Goal: Task Accomplishment & Management: Manage account settings

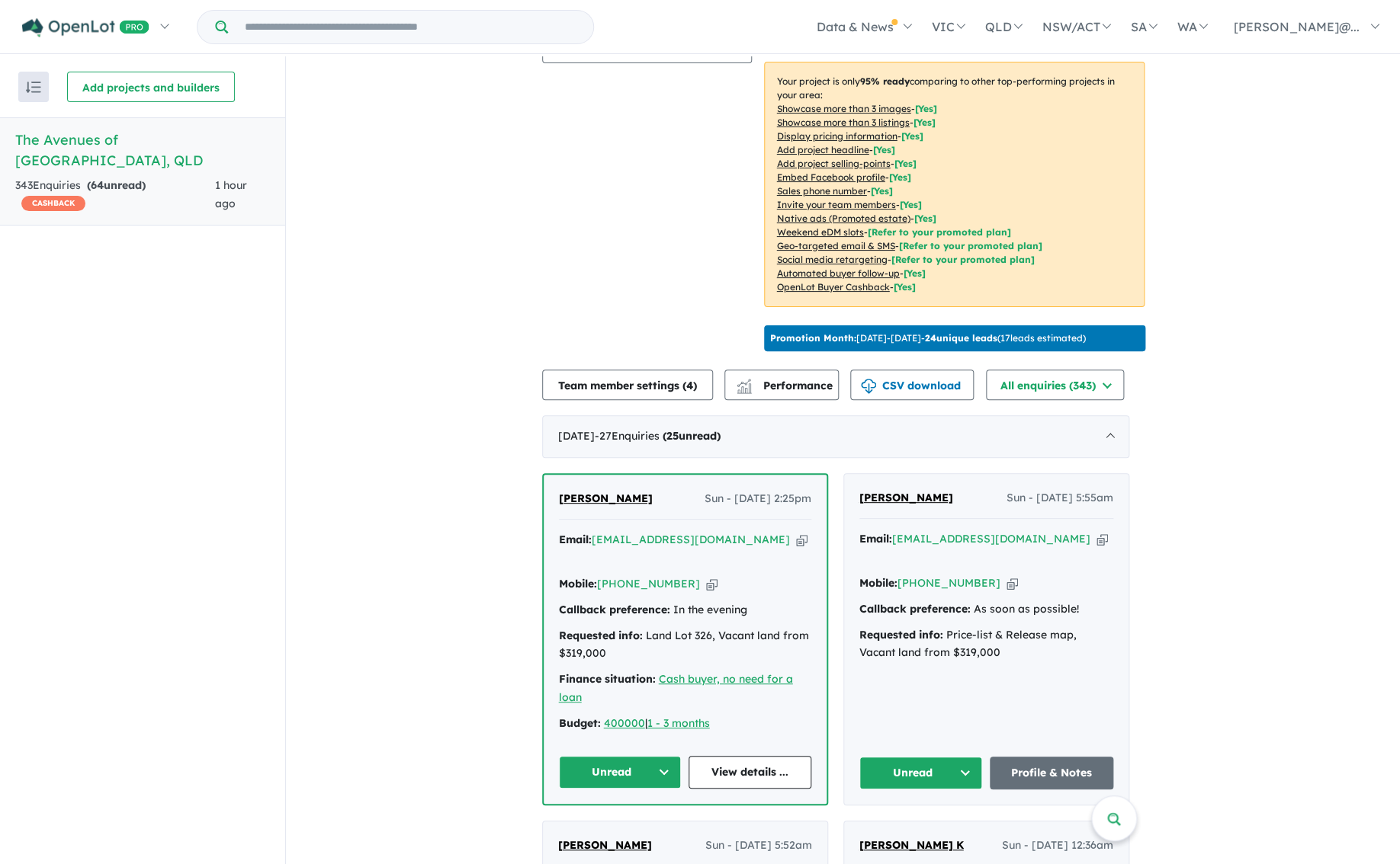
scroll to position [273, 0]
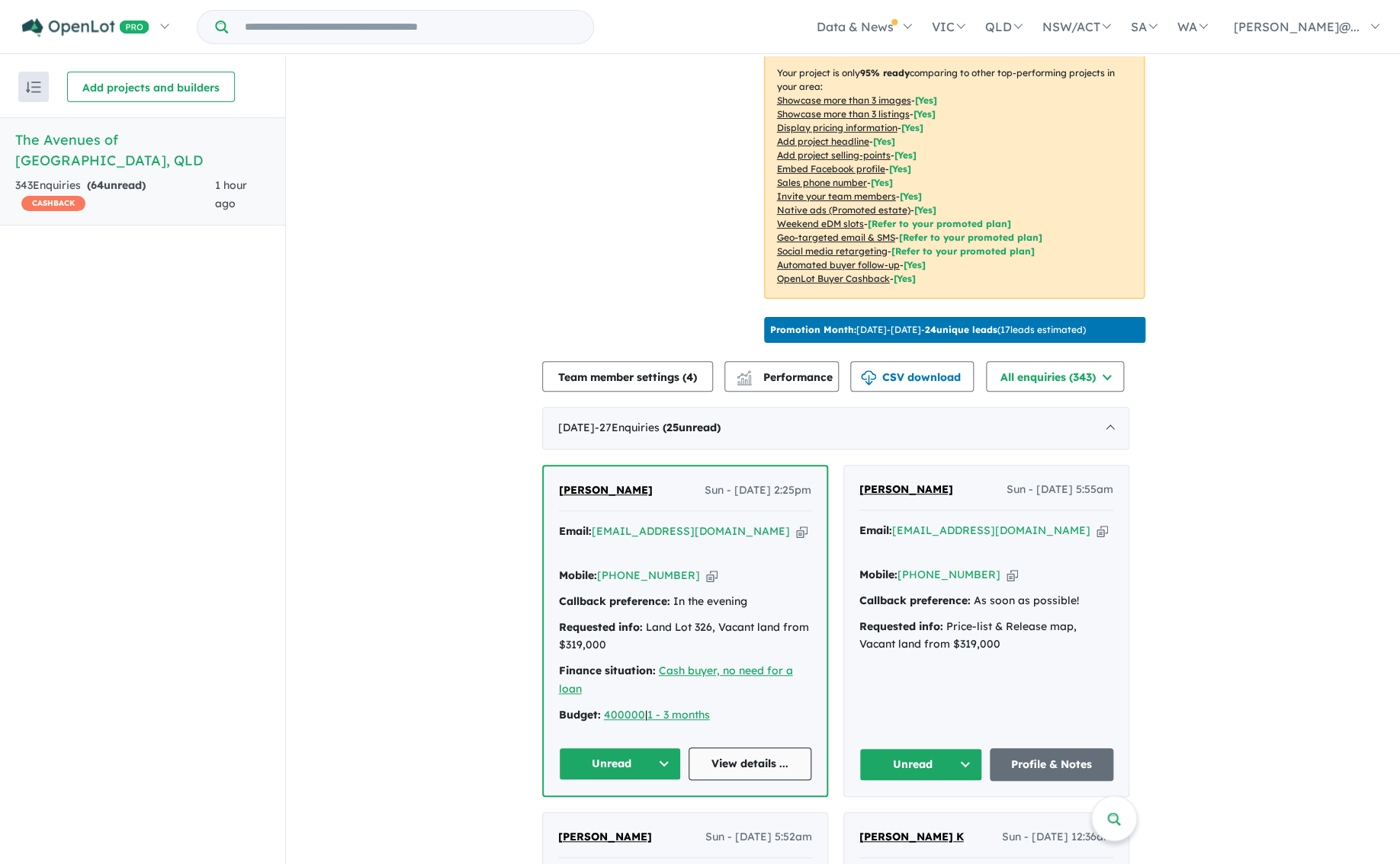
click at [756, 759] on link "View details ..." at bounding box center [749, 764] width 123 height 32
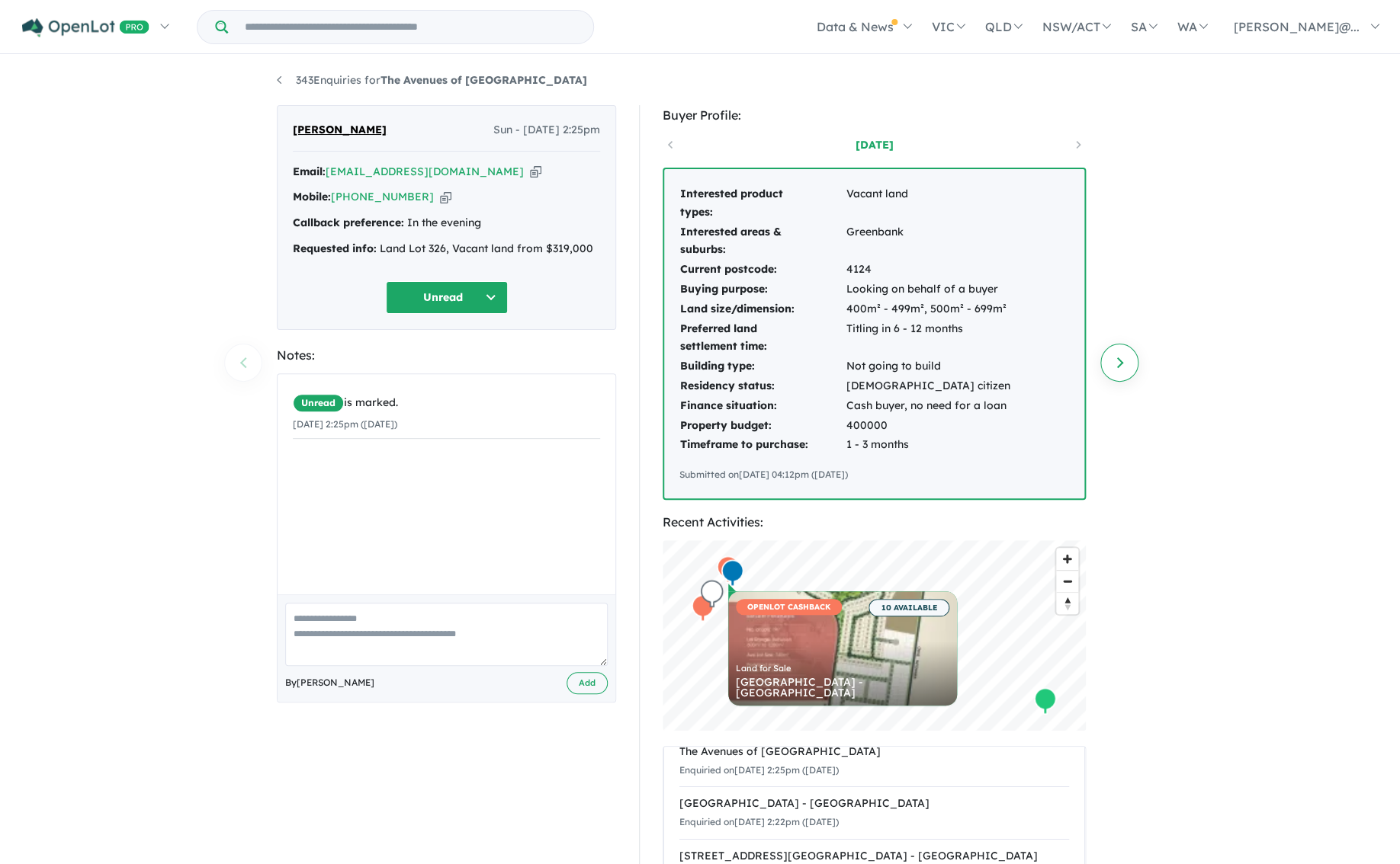
click at [1120, 362] on link "Next enquiry" at bounding box center [1119, 362] width 38 height 38
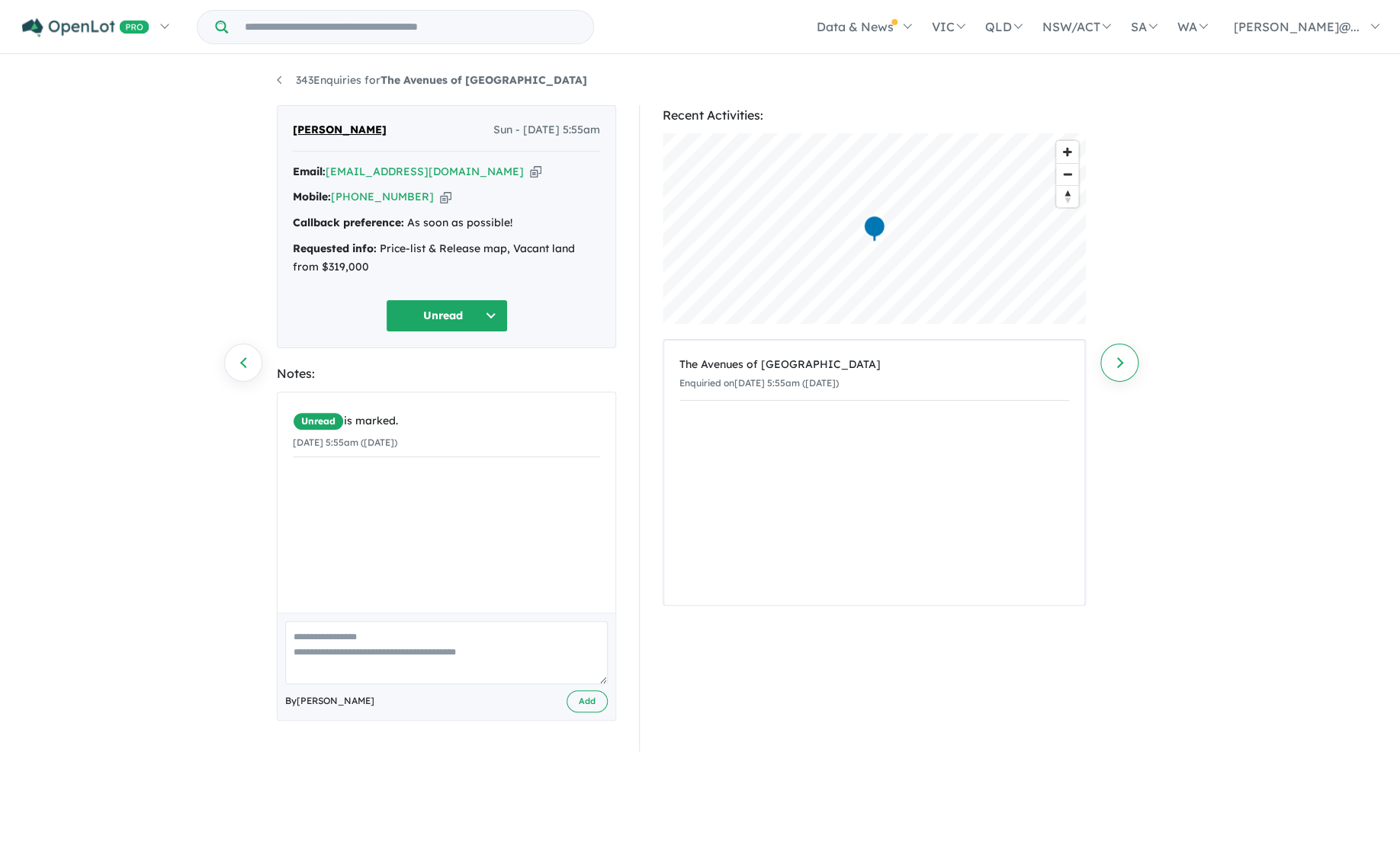
click at [1114, 363] on link "Next enquiry" at bounding box center [1119, 362] width 38 height 38
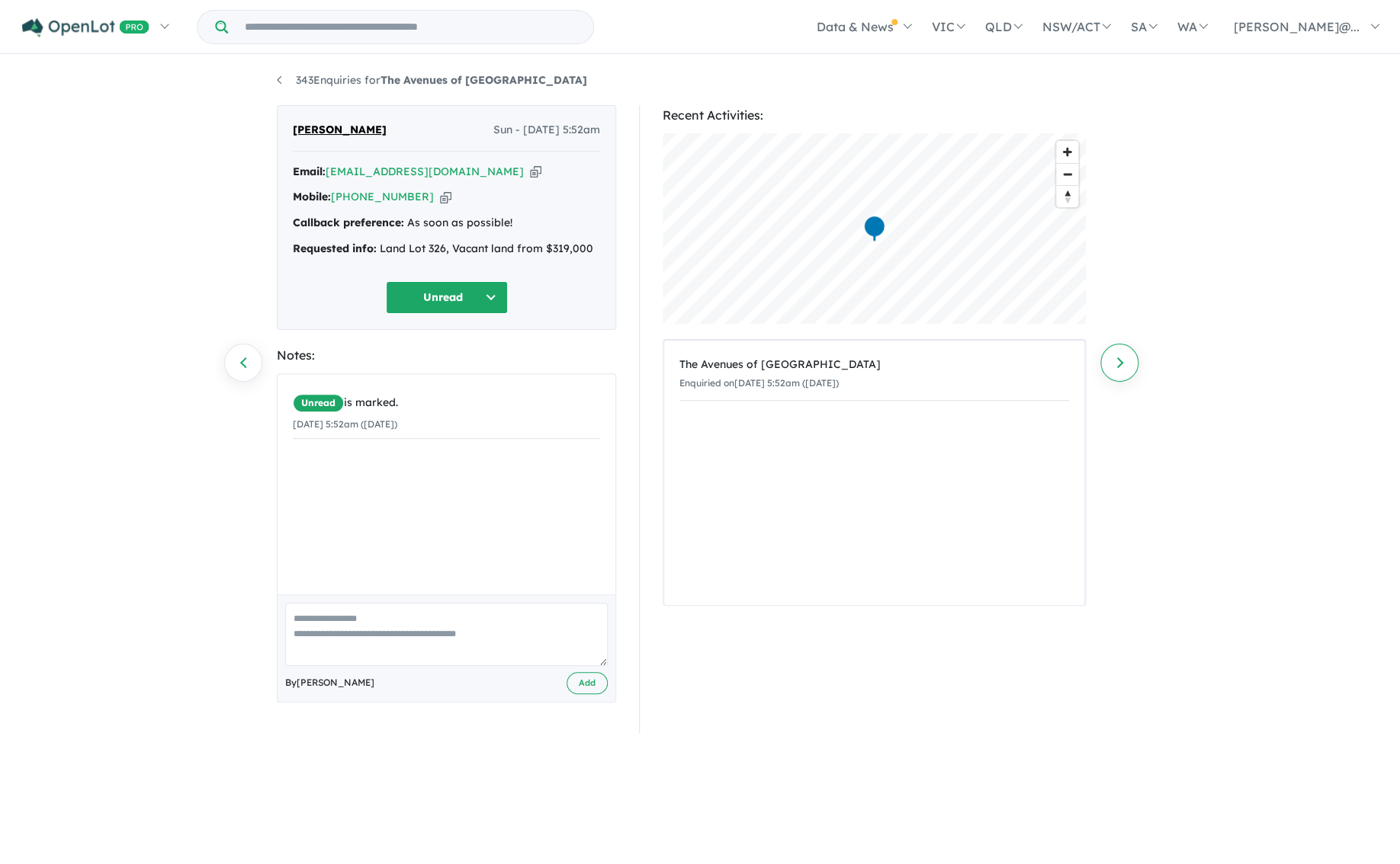
click at [1114, 363] on link "Next enquiry" at bounding box center [1119, 362] width 38 height 38
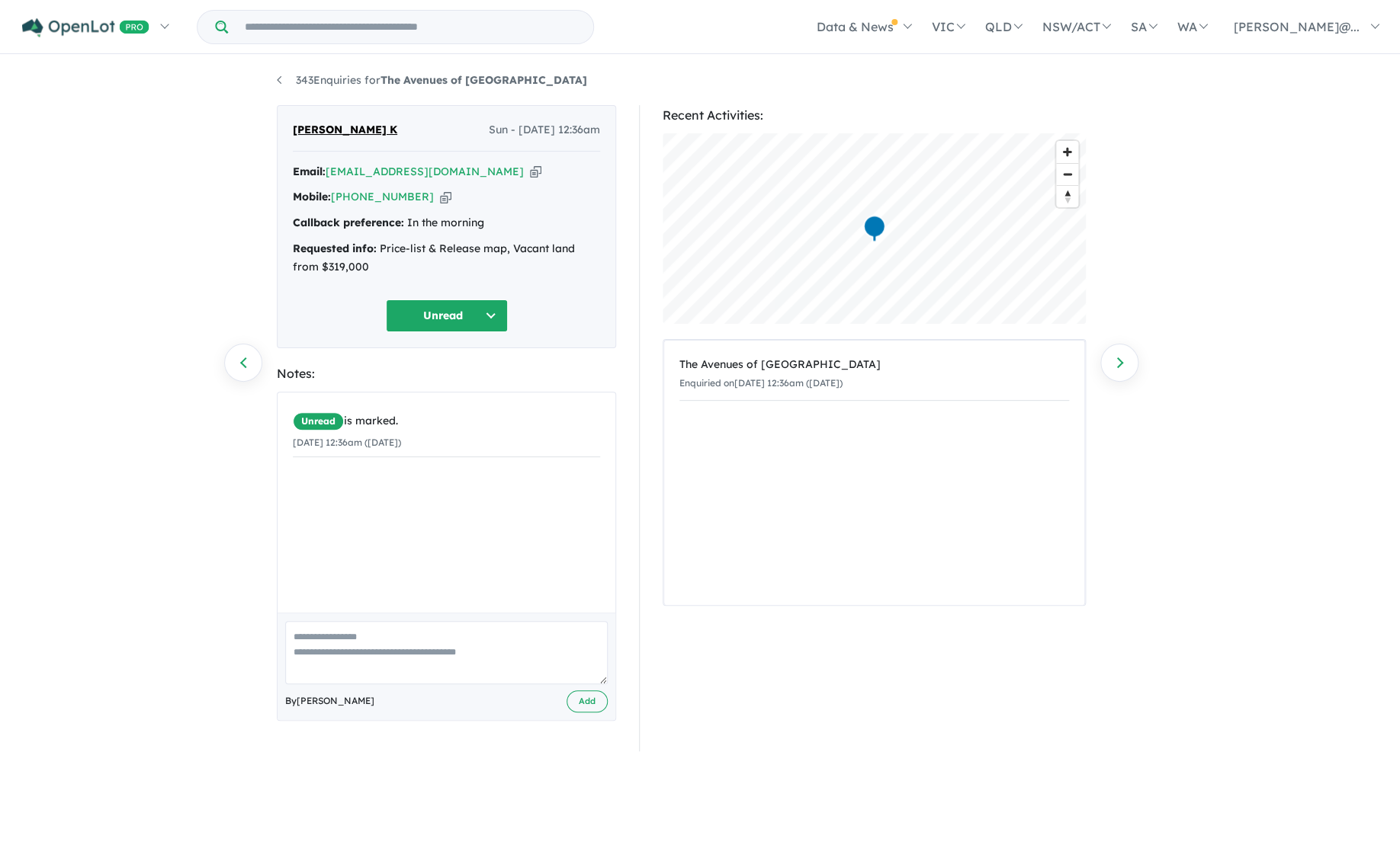
click at [1114, 363] on link "Next enquiry" at bounding box center [1119, 362] width 38 height 38
click at [1113, 363] on link "Next enquiry" at bounding box center [1119, 362] width 38 height 38
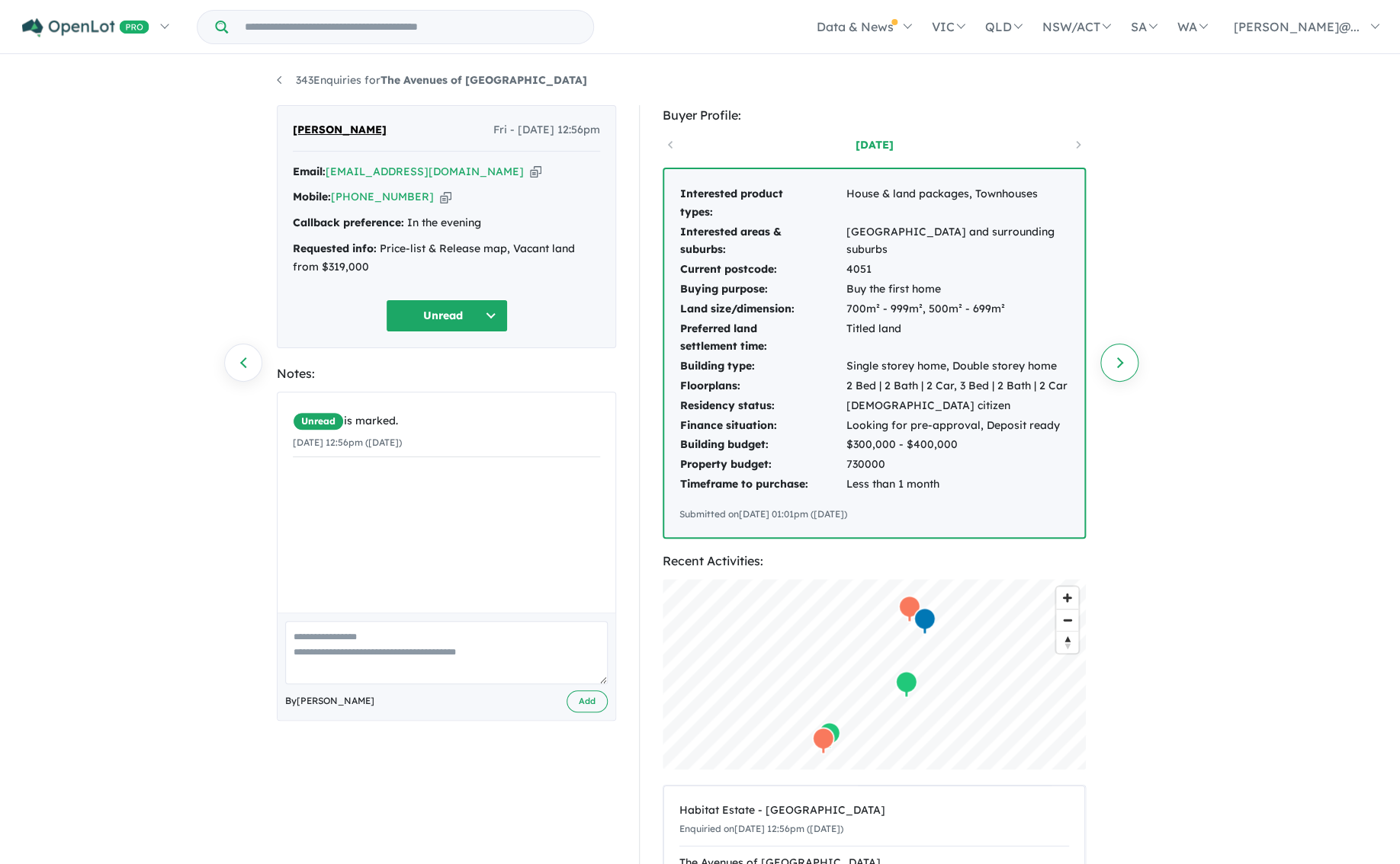
click at [1120, 362] on link "Next enquiry" at bounding box center [1119, 362] width 38 height 38
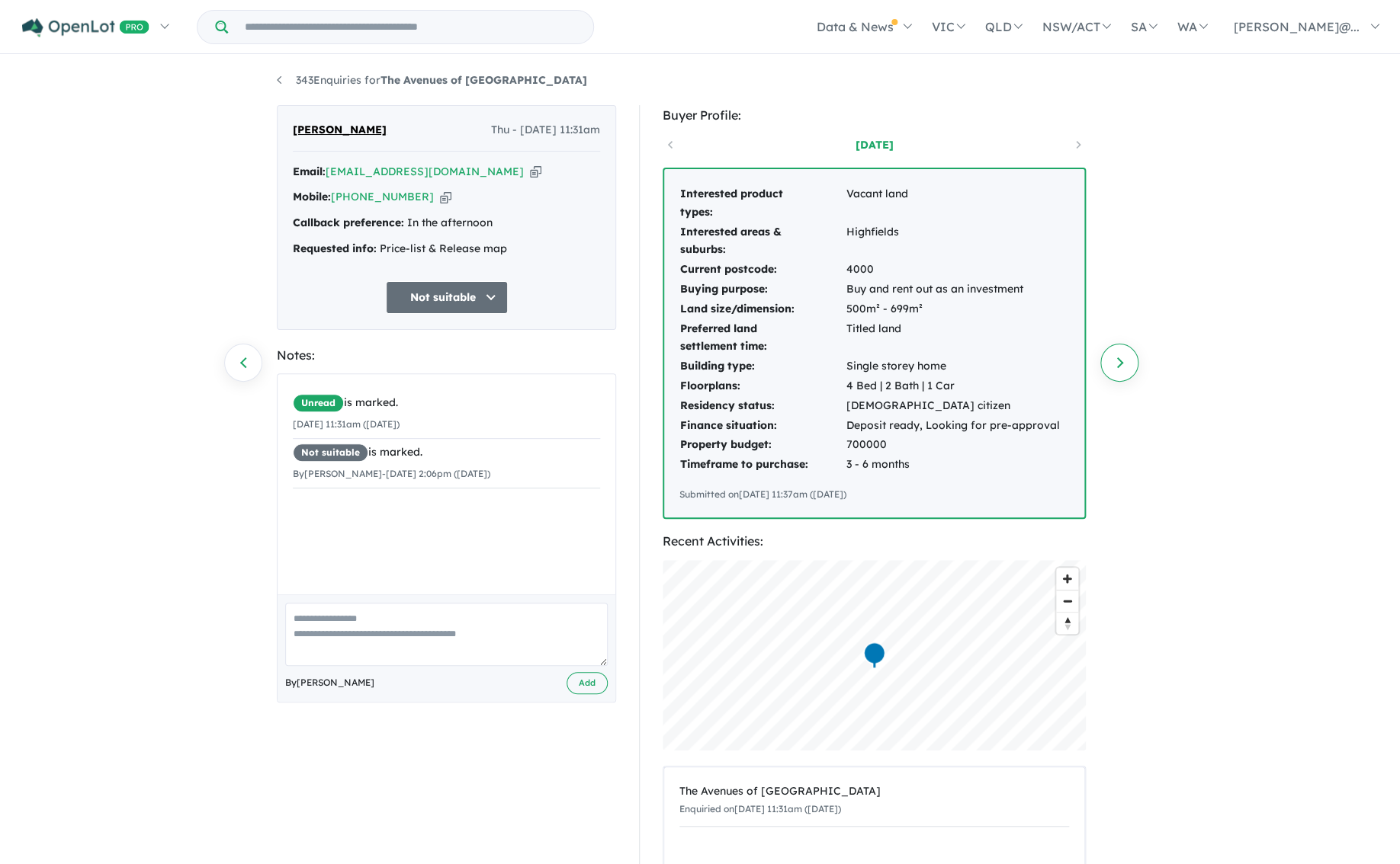
click at [1121, 362] on link "Next enquiry" at bounding box center [1119, 362] width 38 height 38
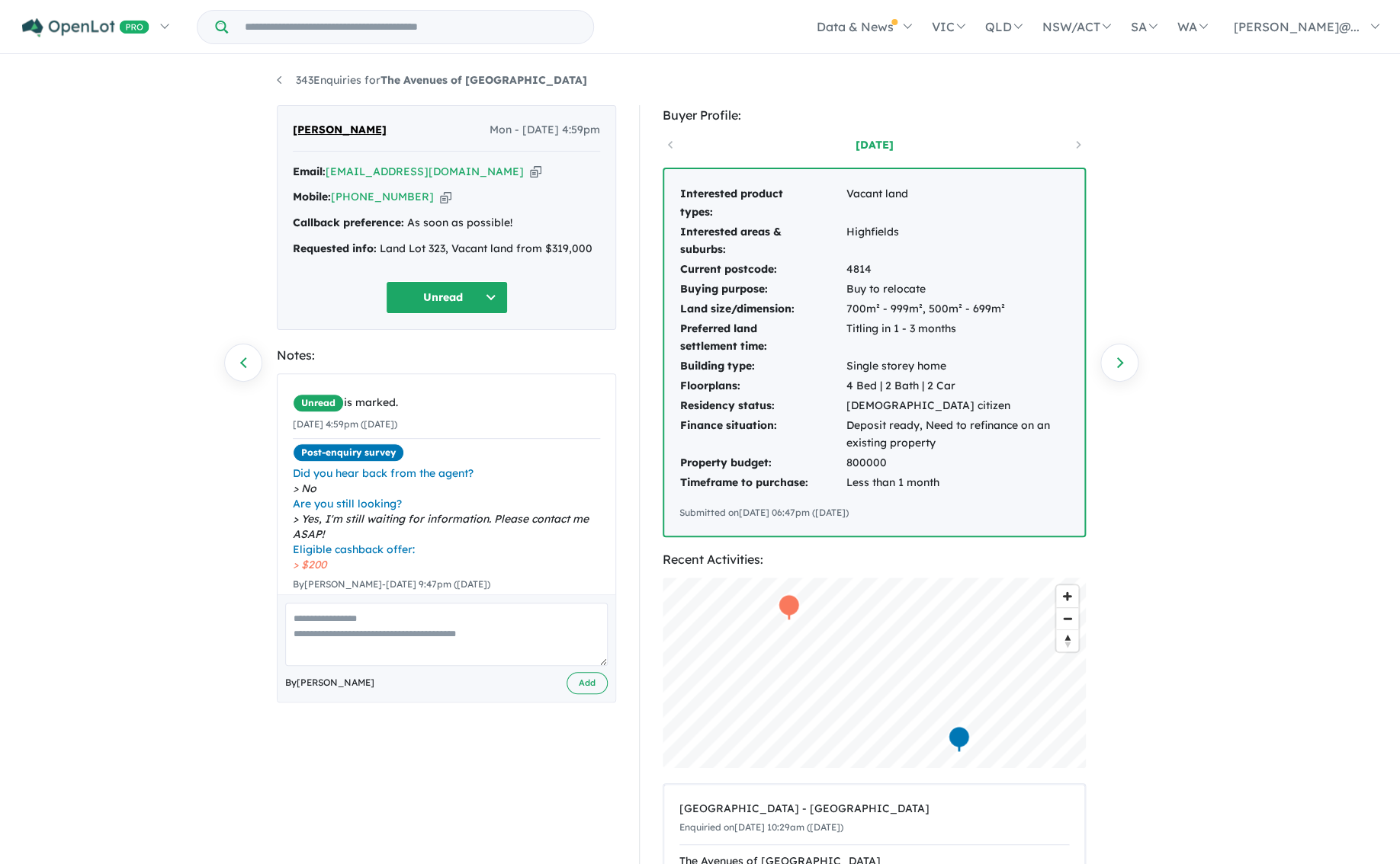
click at [1121, 362] on link "Next enquiry" at bounding box center [1119, 362] width 38 height 38
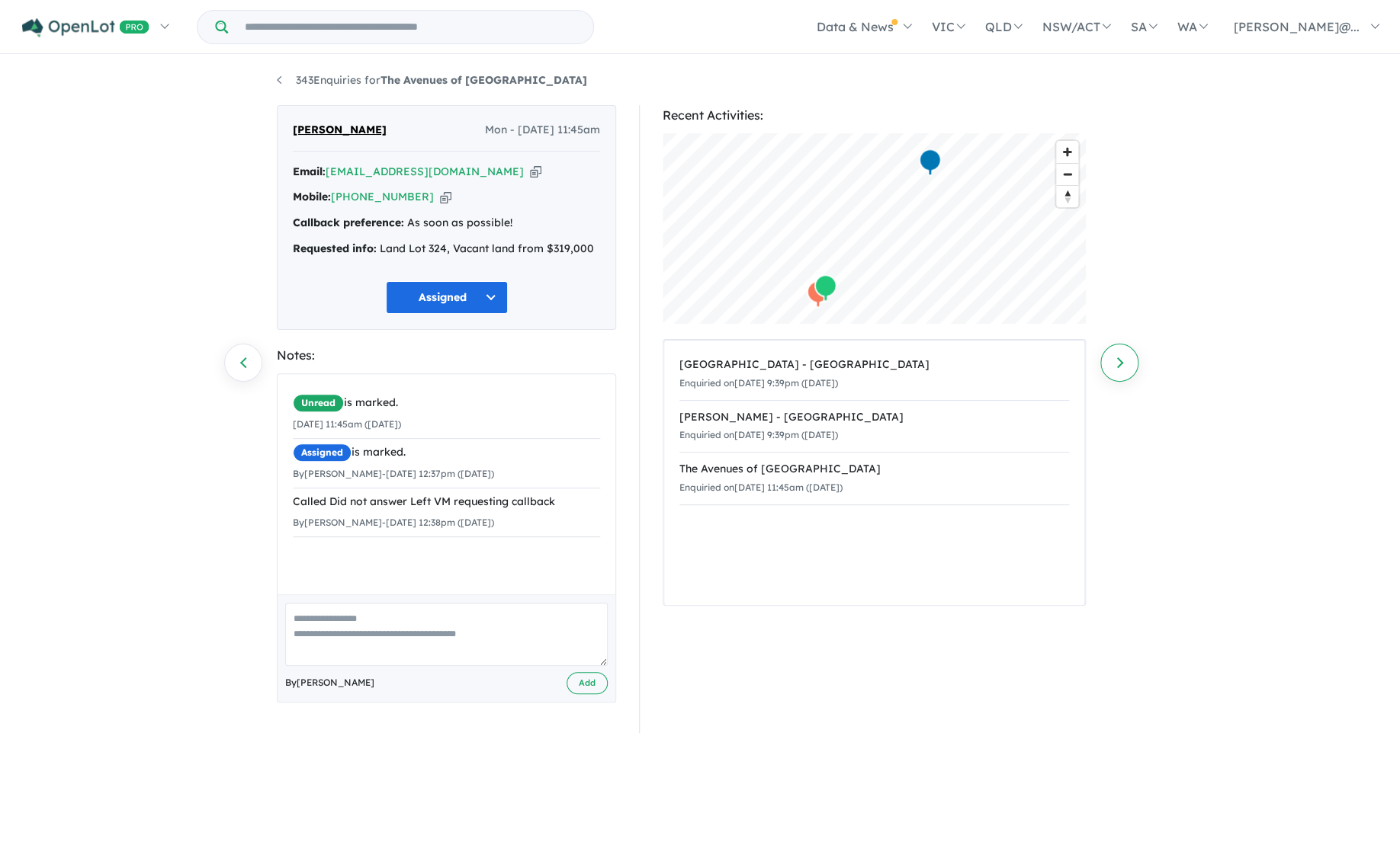
click at [1121, 362] on link "Next enquiry" at bounding box center [1119, 362] width 38 height 38
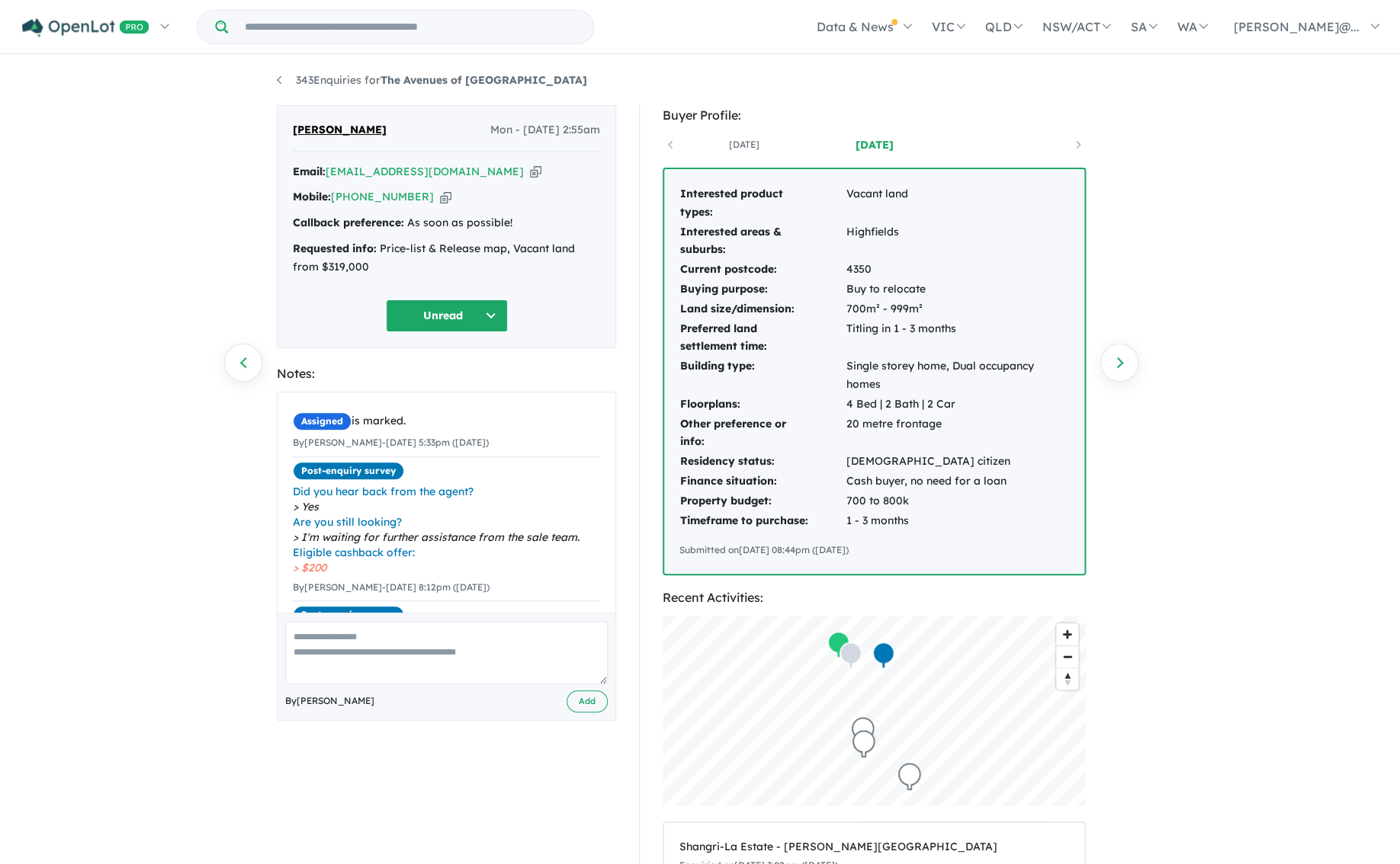
click at [1121, 362] on link "Next enquiry" at bounding box center [1119, 362] width 38 height 38
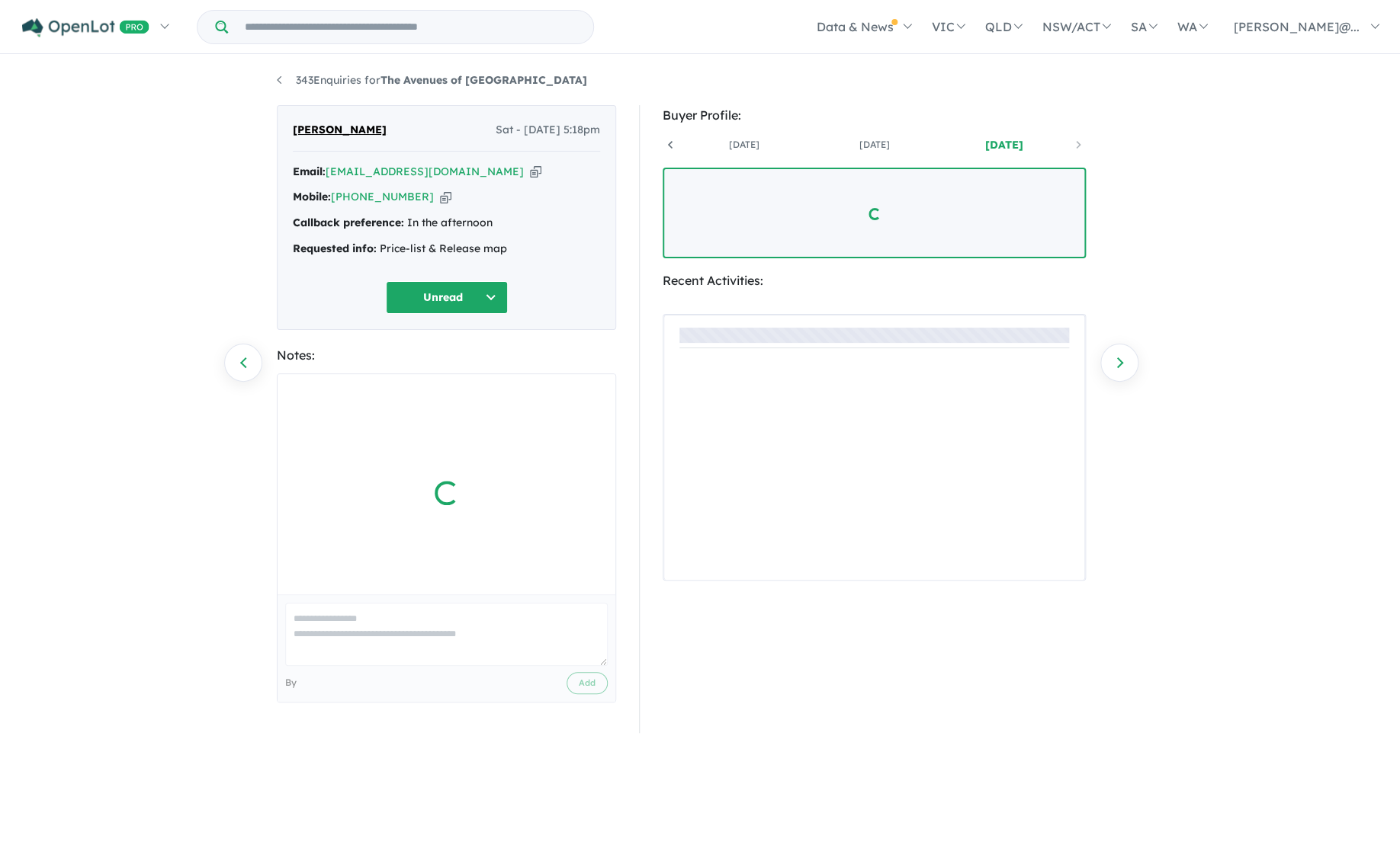
scroll to position [0, 113]
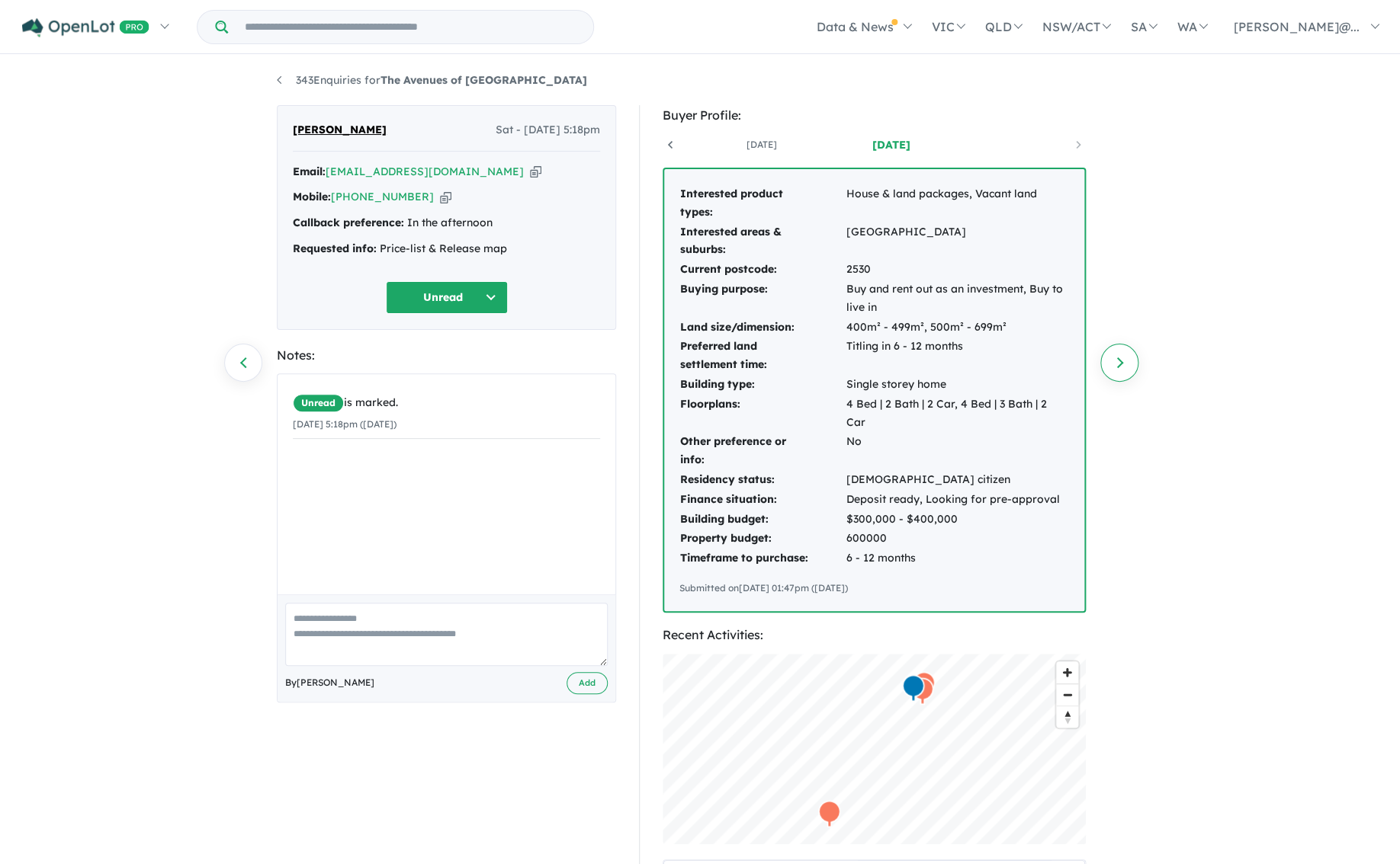
click at [1121, 365] on link "Next enquiry" at bounding box center [1119, 362] width 38 height 38
